Goal: Use online tool/utility: Utilize a website feature to perform a specific function

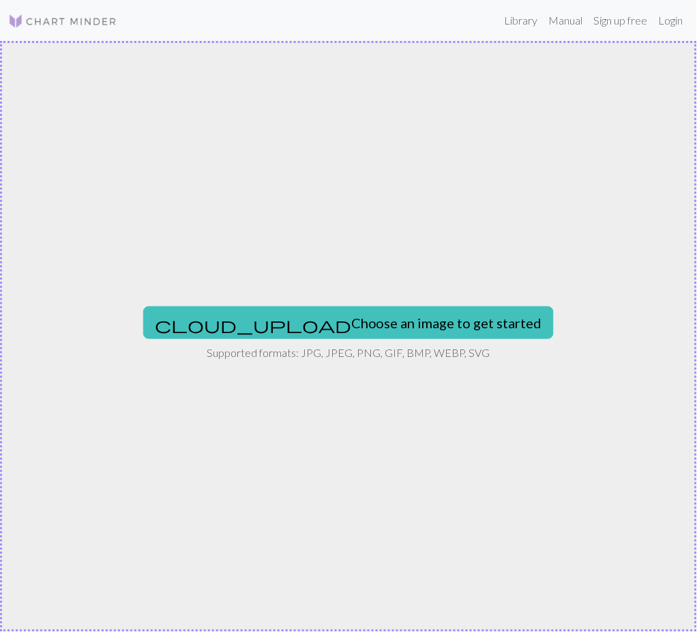
drag, startPoint x: 80, startPoint y: 14, endPoint x: 88, endPoint y: 27, distance: 15.9
click at [80, 14] on img at bounding box center [62, 21] width 109 height 16
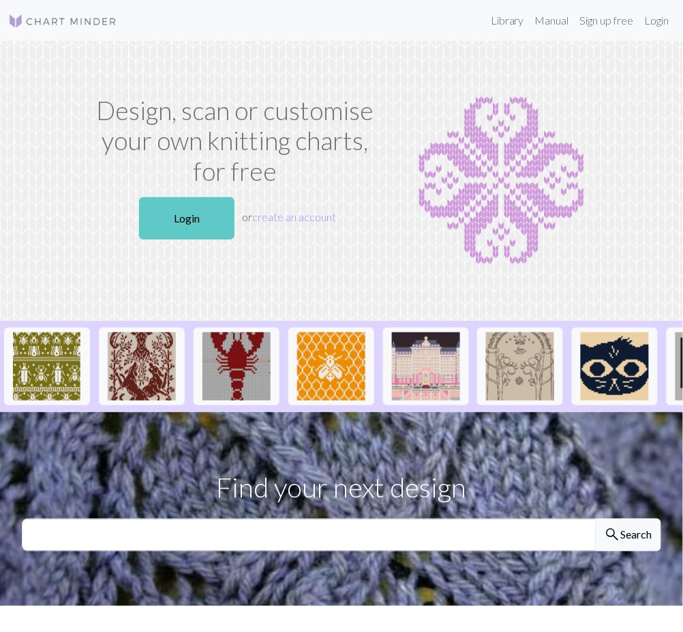
click at [169, 212] on link "Login" at bounding box center [186, 218] width 95 height 42
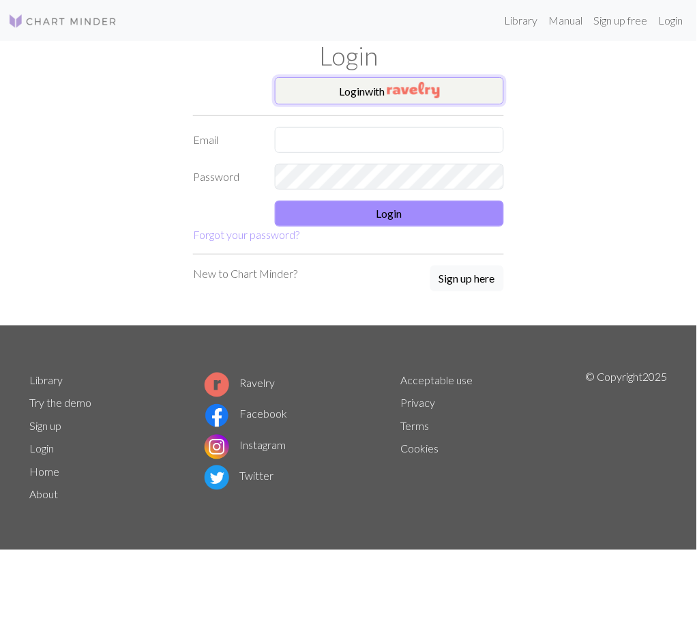
click at [336, 87] on button "Login with" at bounding box center [389, 90] width 229 height 27
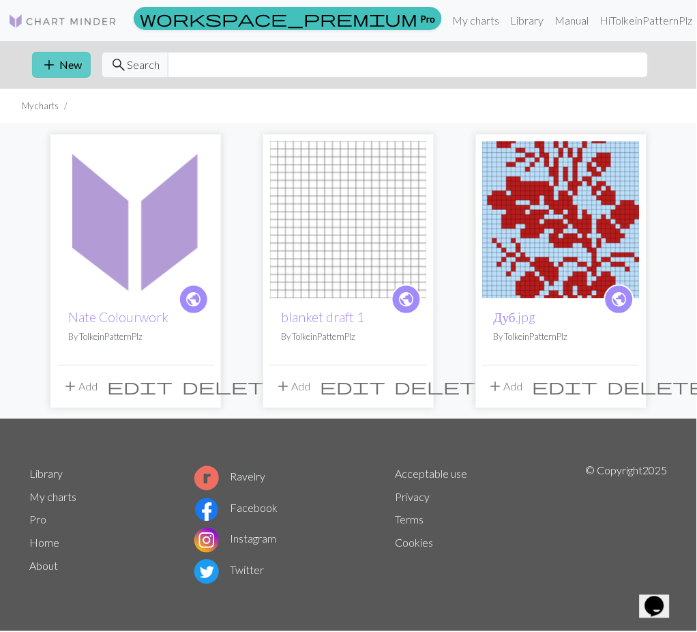
click at [53, 72] on span "add" at bounding box center [49, 64] width 16 height 19
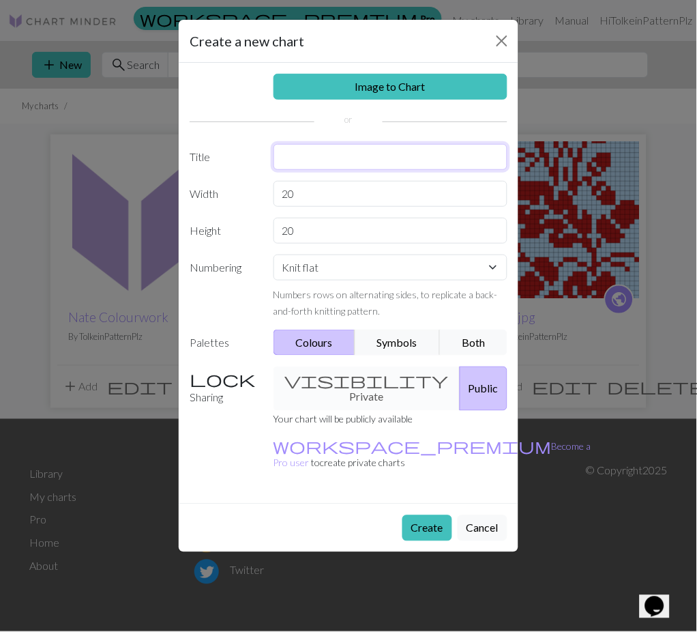
click at [328, 151] on input "text" at bounding box center [391, 157] width 235 height 26
type input "[GEOGRAPHIC_DATA]"
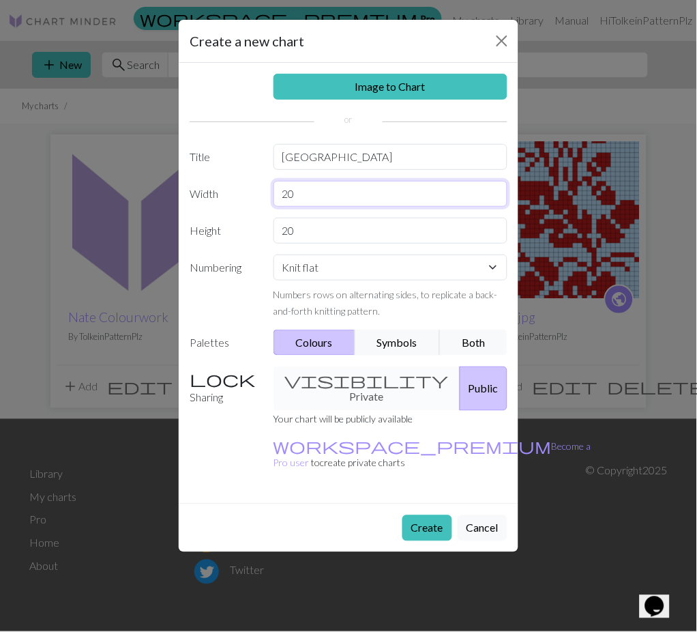
drag, startPoint x: 315, startPoint y: 190, endPoint x: 209, endPoint y: 189, distance: 105.7
click at [209, 189] on div "Width 20" at bounding box center [348, 194] width 334 height 26
type input "1"
type input "120"
drag, startPoint x: 321, startPoint y: 222, endPoint x: 246, endPoint y: 233, distance: 75.8
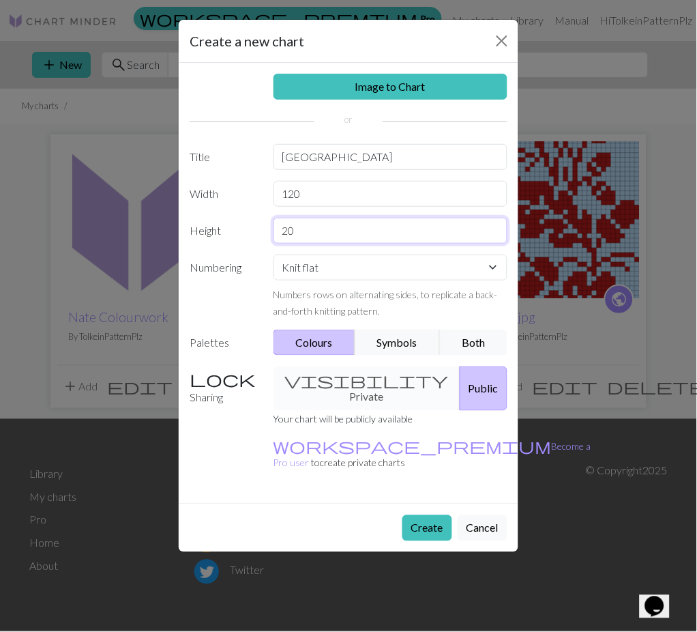
click at [246, 233] on div "Height 20" at bounding box center [348, 231] width 334 height 26
type input "60"
click at [329, 198] on input "120" at bounding box center [391, 194] width 235 height 26
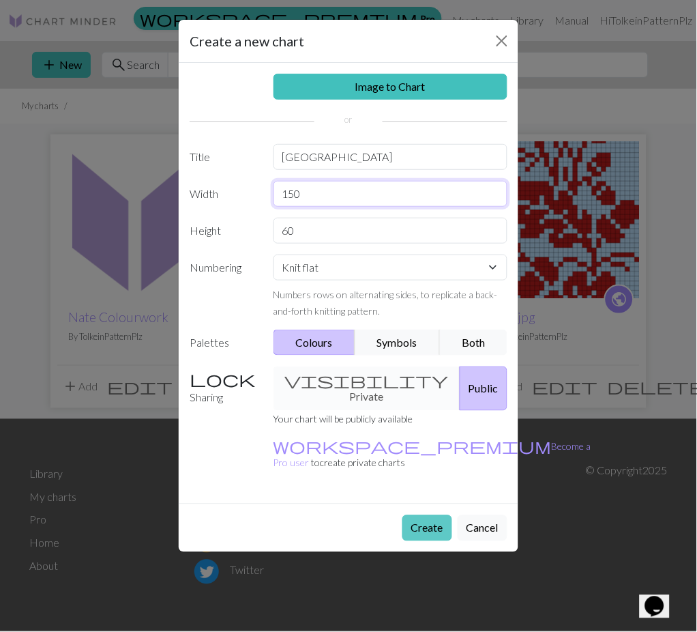
type input "150"
click at [419, 515] on button "Create" at bounding box center [427, 528] width 50 height 26
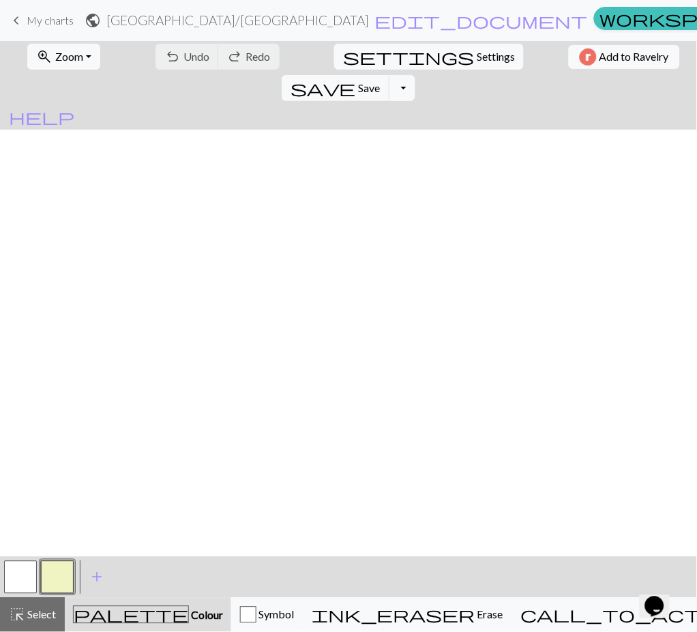
scroll to position [13, 733]
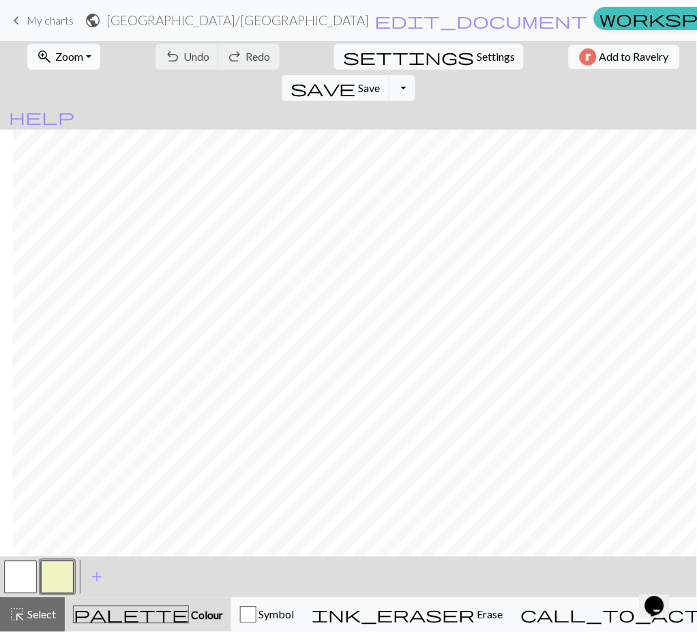
click at [55, 60] on span "Zoom" at bounding box center [69, 56] width 28 height 13
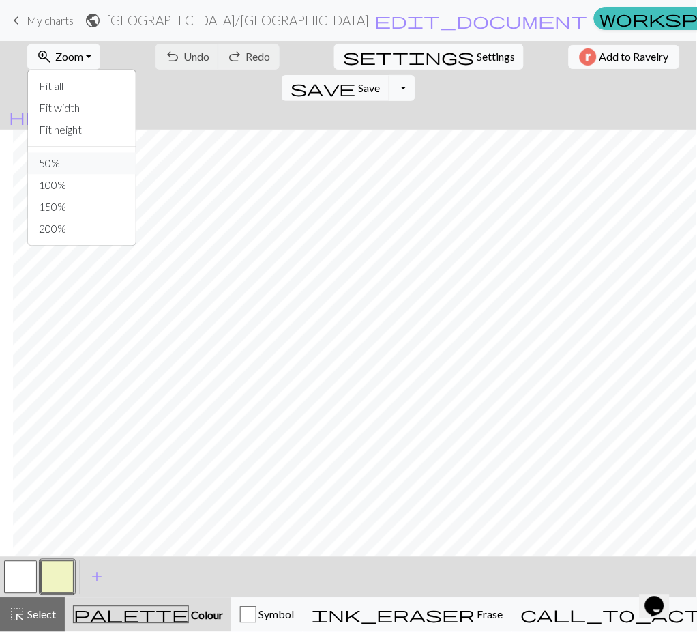
click at [69, 158] on button "50%" at bounding box center [82, 164] width 108 height 22
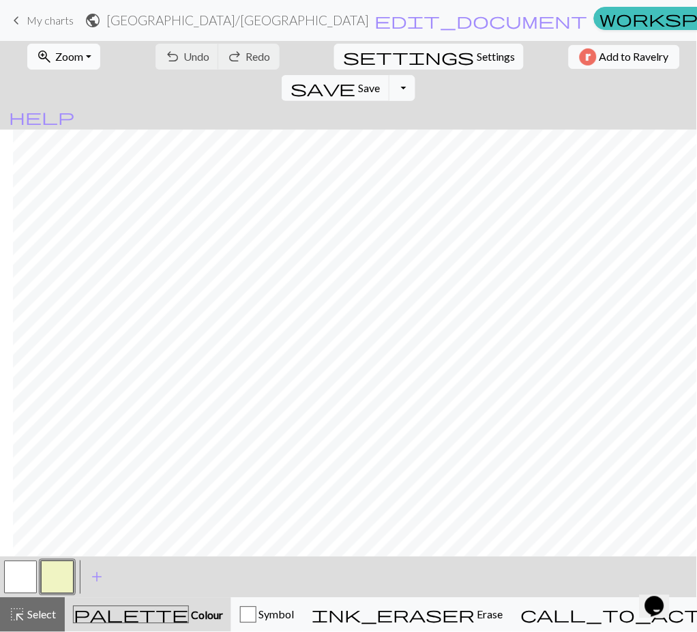
click at [30, 44] on button "zoom_in Zoom Zoom" at bounding box center [63, 57] width 73 height 26
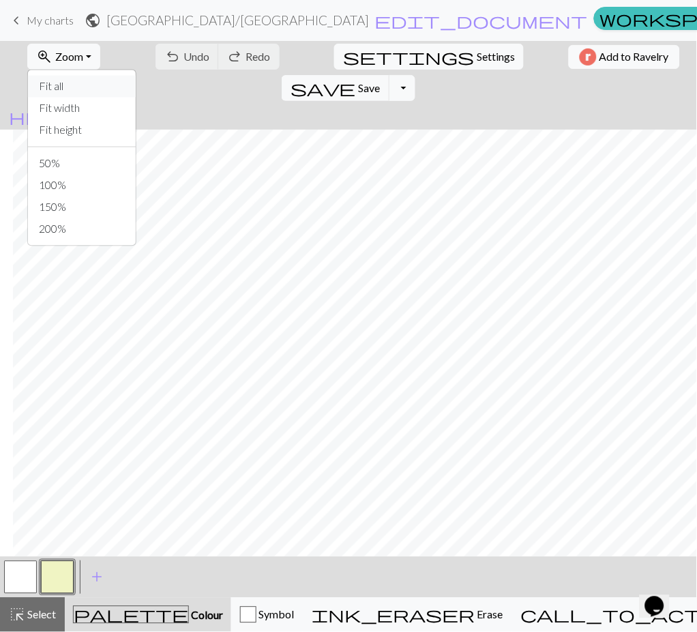
click at [72, 76] on button "Fit all" at bounding box center [82, 87] width 108 height 22
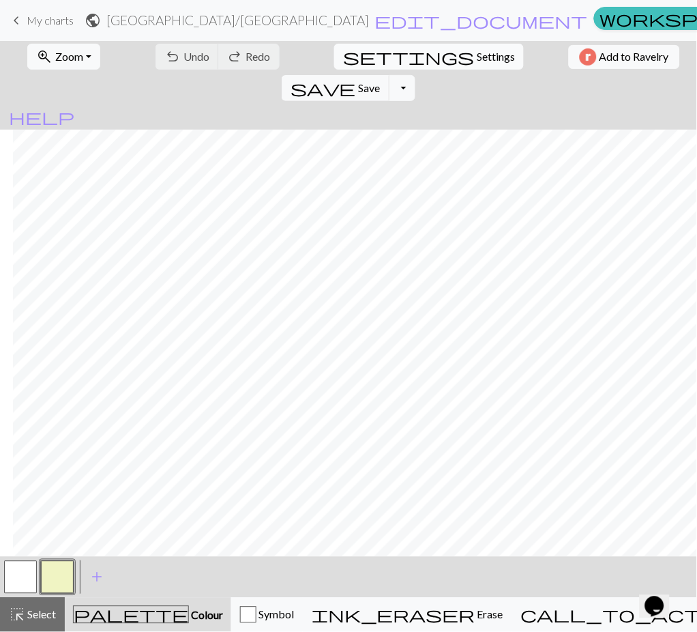
click at [477, 54] on span "Settings" at bounding box center [496, 56] width 38 height 16
select select "aran"
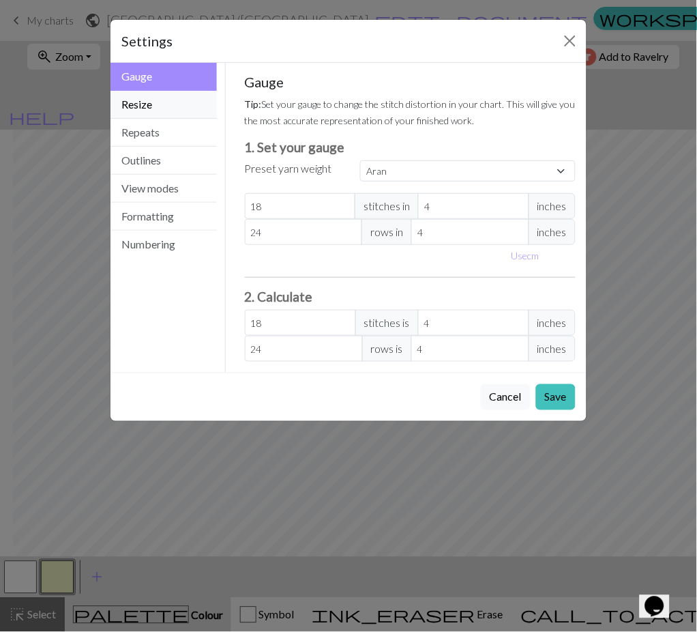
click at [172, 112] on button "Resize" at bounding box center [163, 105] width 106 height 28
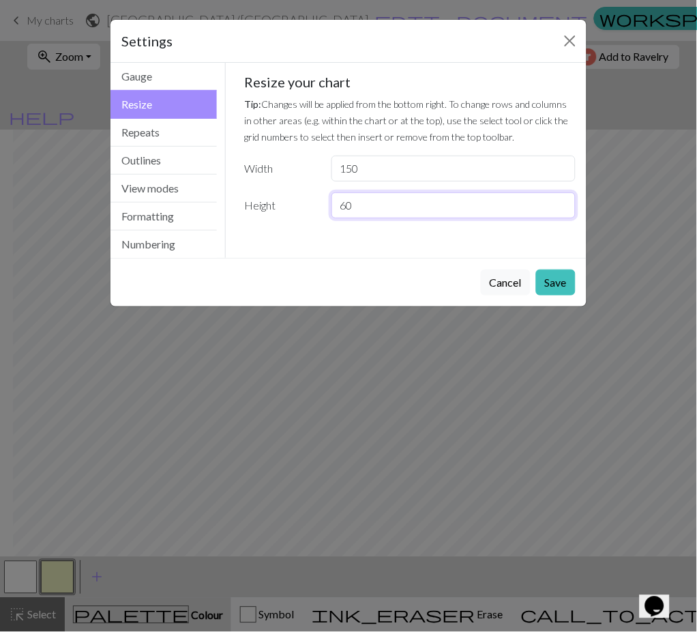
drag, startPoint x: 364, startPoint y: 202, endPoint x: 275, endPoint y: 209, distance: 89.6
click at [275, 209] on div "Height 60" at bounding box center [411, 205] width 348 height 26
type input "150"
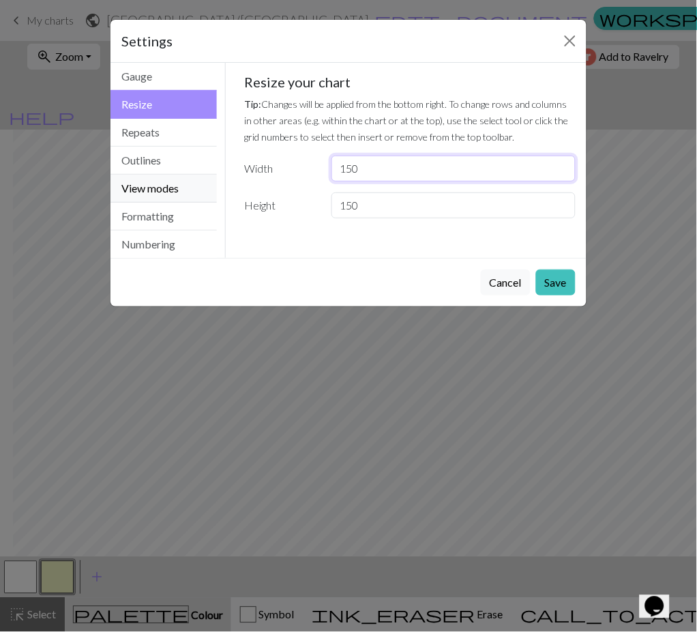
drag, startPoint x: 369, startPoint y: 171, endPoint x: 182, endPoint y: 176, distance: 187.0
click at [182, 176] on div "Resize Gauge Resize Repeats Outlines View modes Formatting Numbering Gauge Resi…" at bounding box center [348, 160] width 492 height 195
type input "60"
drag, startPoint x: 563, startPoint y: 286, endPoint x: 529, endPoint y: 332, distance: 57.0
click at [566, 288] on button "Save" at bounding box center [556, 282] width 40 height 26
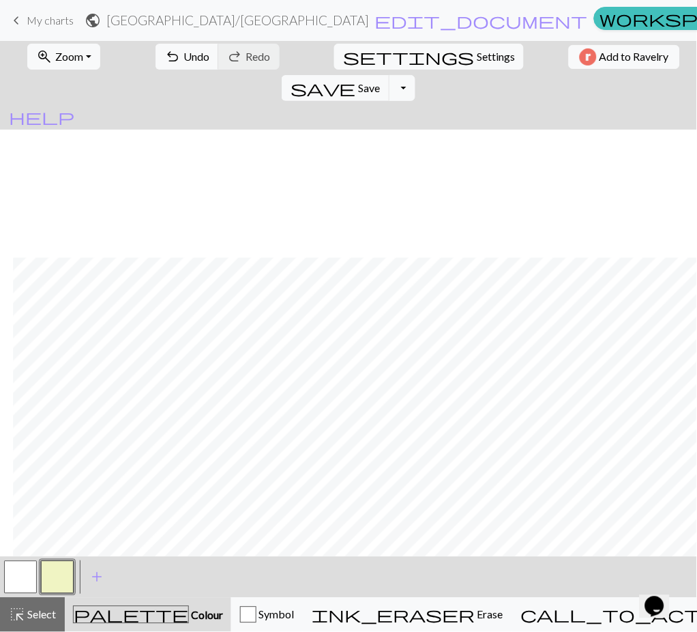
scroll to position [599, 14]
click at [63, 575] on button "button" at bounding box center [57, 577] width 33 height 33
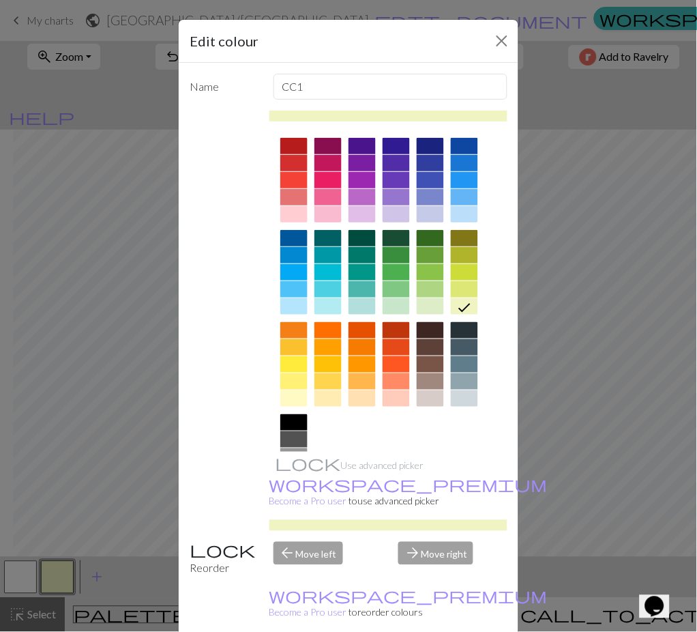
click at [282, 425] on div at bounding box center [293, 422] width 27 height 16
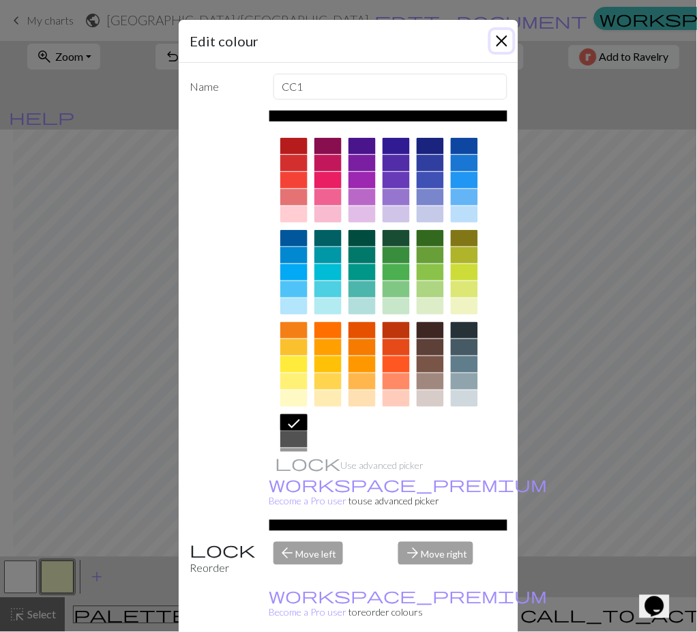
drag, startPoint x: 502, startPoint y: 38, endPoint x: 495, endPoint y: 56, distance: 19.3
click at [501, 41] on button "Close" at bounding box center [502, 41] width 22 height 22
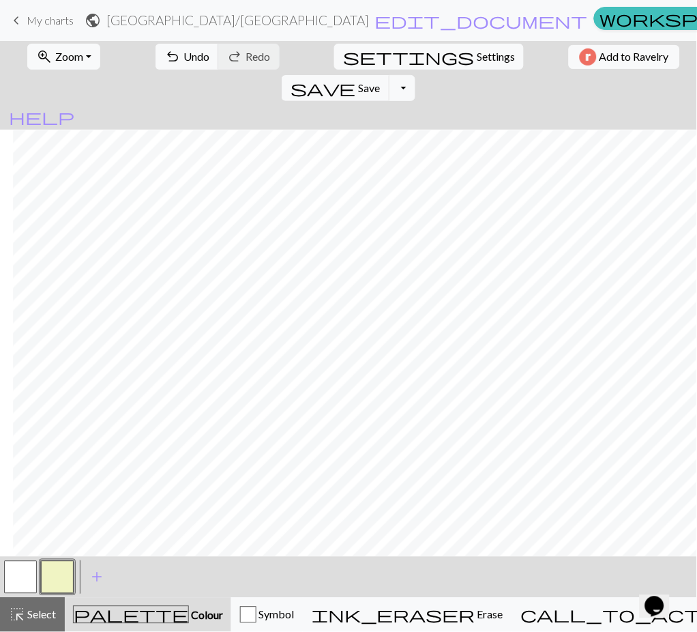
click at [60, 582] on button "button" at bounding box center [57, 577] width 33 height 33
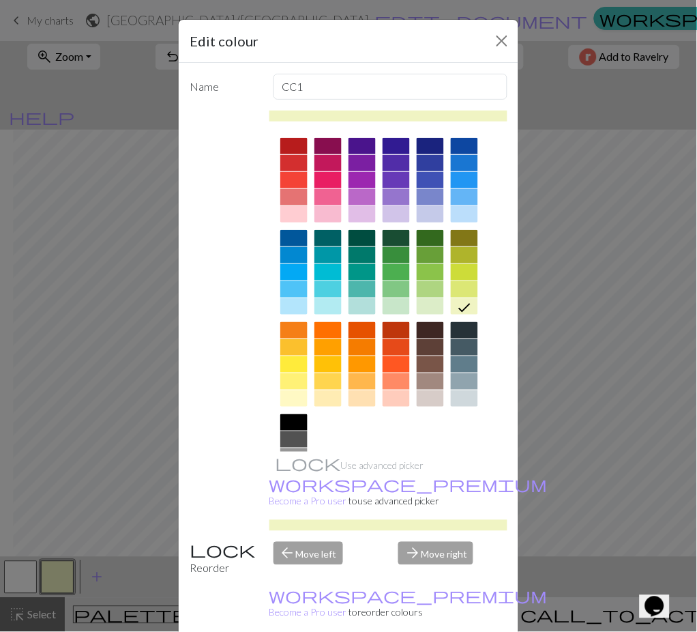
click at [456, 323] on div at bounding box center [464, 330] width 27 height 16
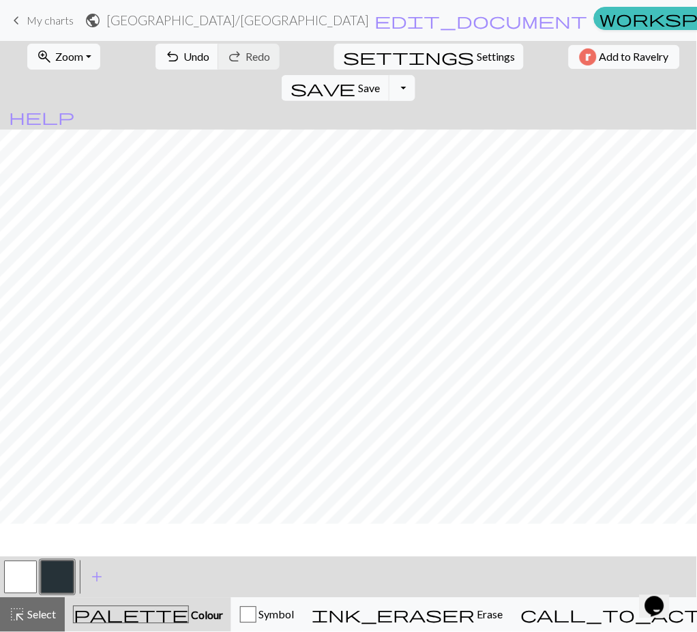
scroll to position [0, 0]
click at [164, 54] on button "undo Undo Undo" at bounding box center [187, 57] width 63 height 26
